Goal: Information Seeking & Learning: Learn about a topic

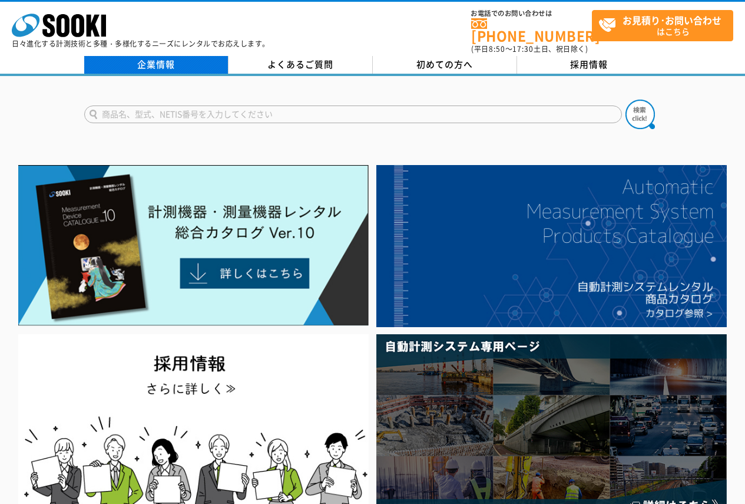
click at [169, 58] on link "企業情報" at bounding box center [156, 65] width 144 height 18
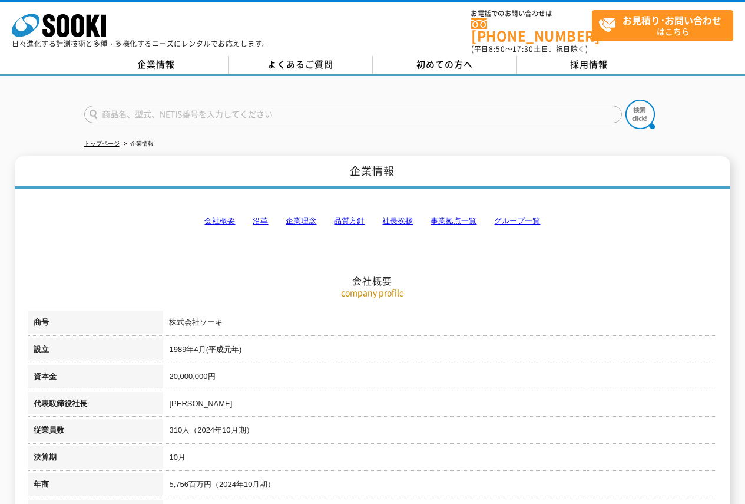
click at [309, 216] on link "企業理念" at bounding box center [301, 220] width 31 height 9
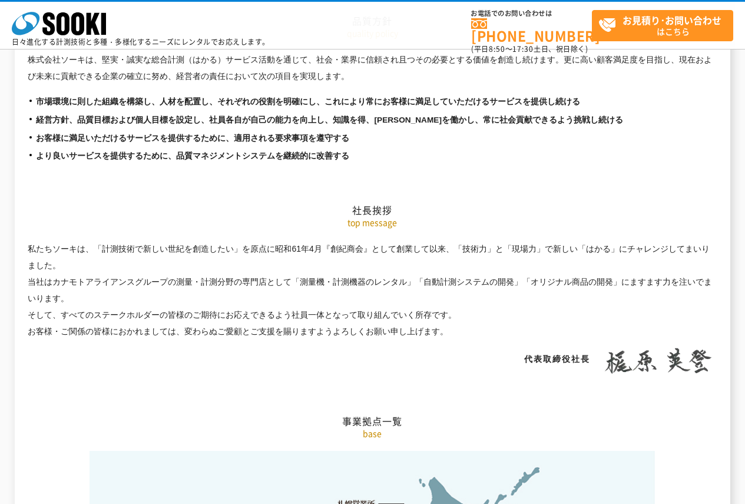
scroll to position [2095, 0]
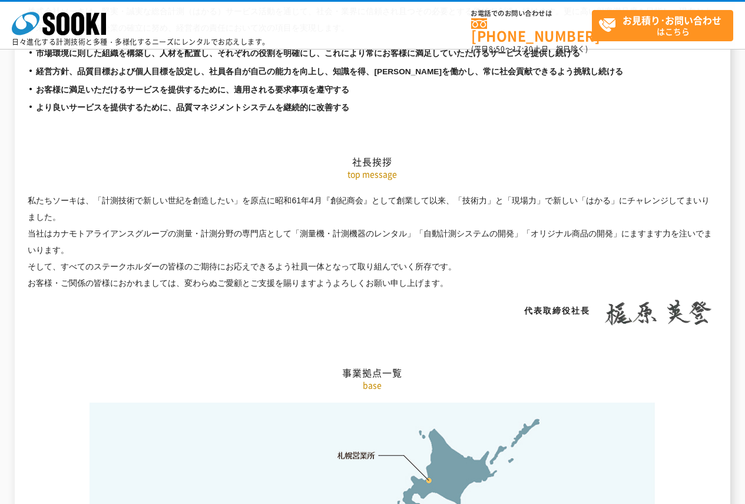
drag, startPoint x: 522, startPoint y: 180, endPoint x: 544, endPoint y: 151, distance: 36.6
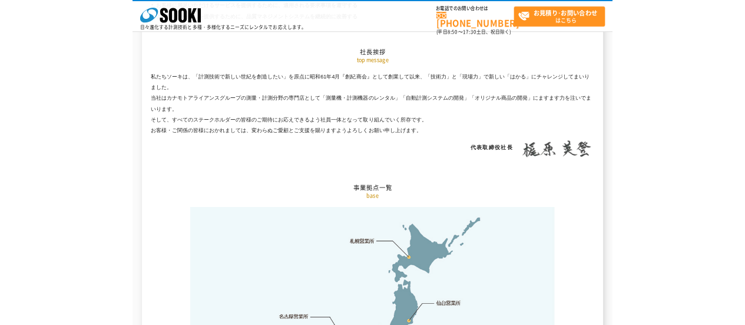
scroll to position [2272, 0]
